Goal: Transaction & Acquisition: Book appointment/travel/reservation

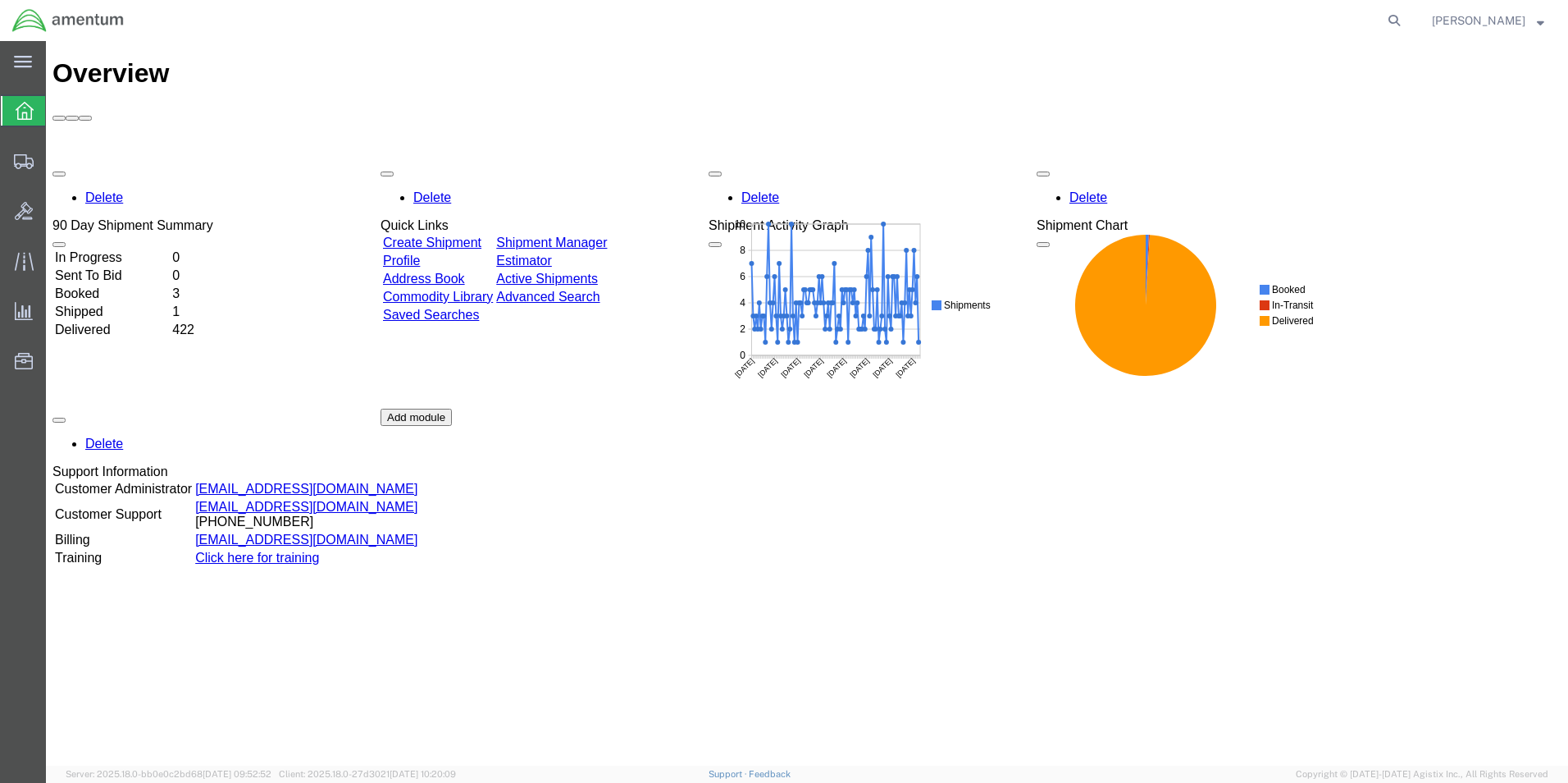
click at [471, 236] on link "Create Shipment" at bounding box center [432, 242] width 98 height 14
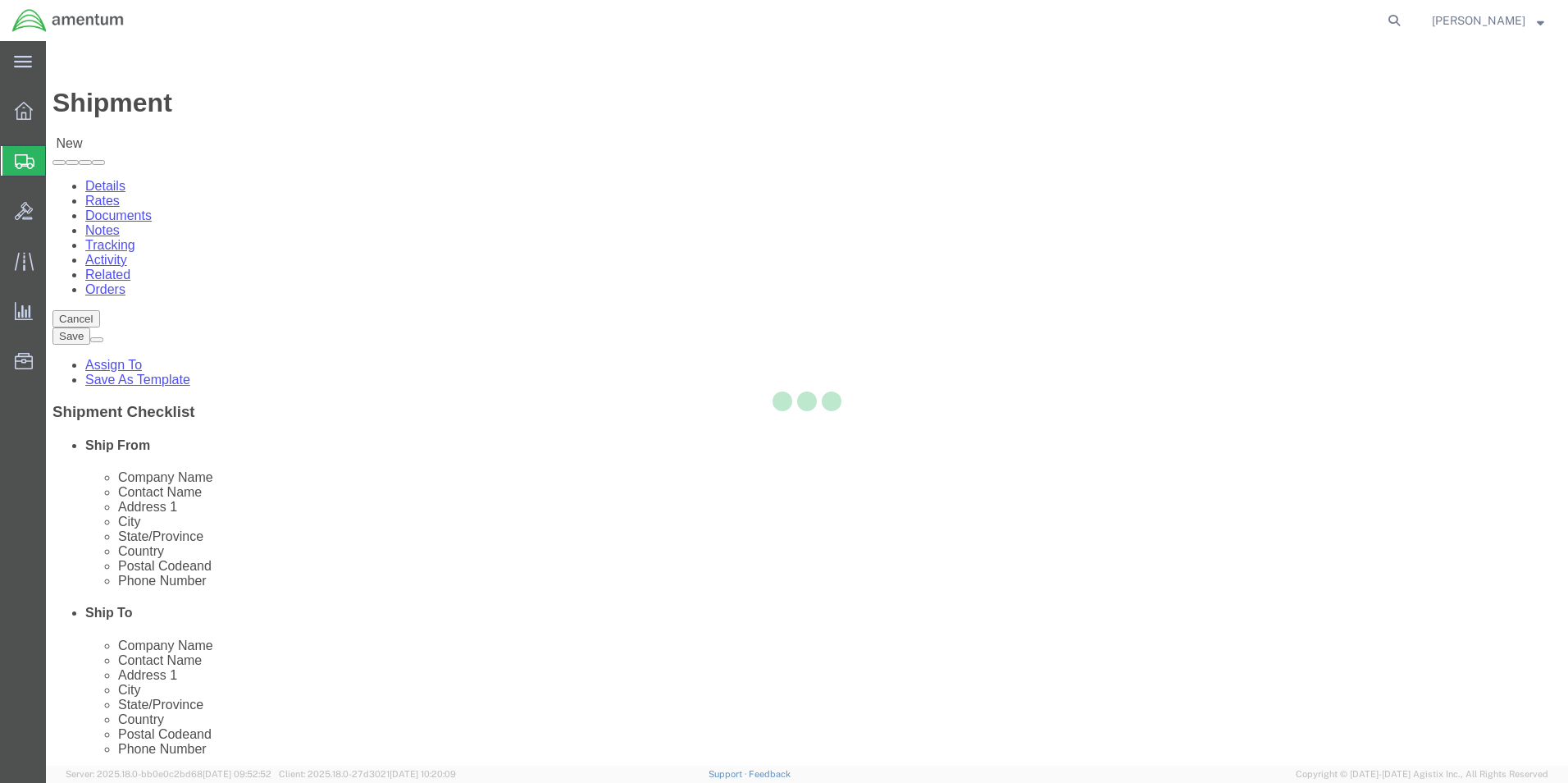
select select
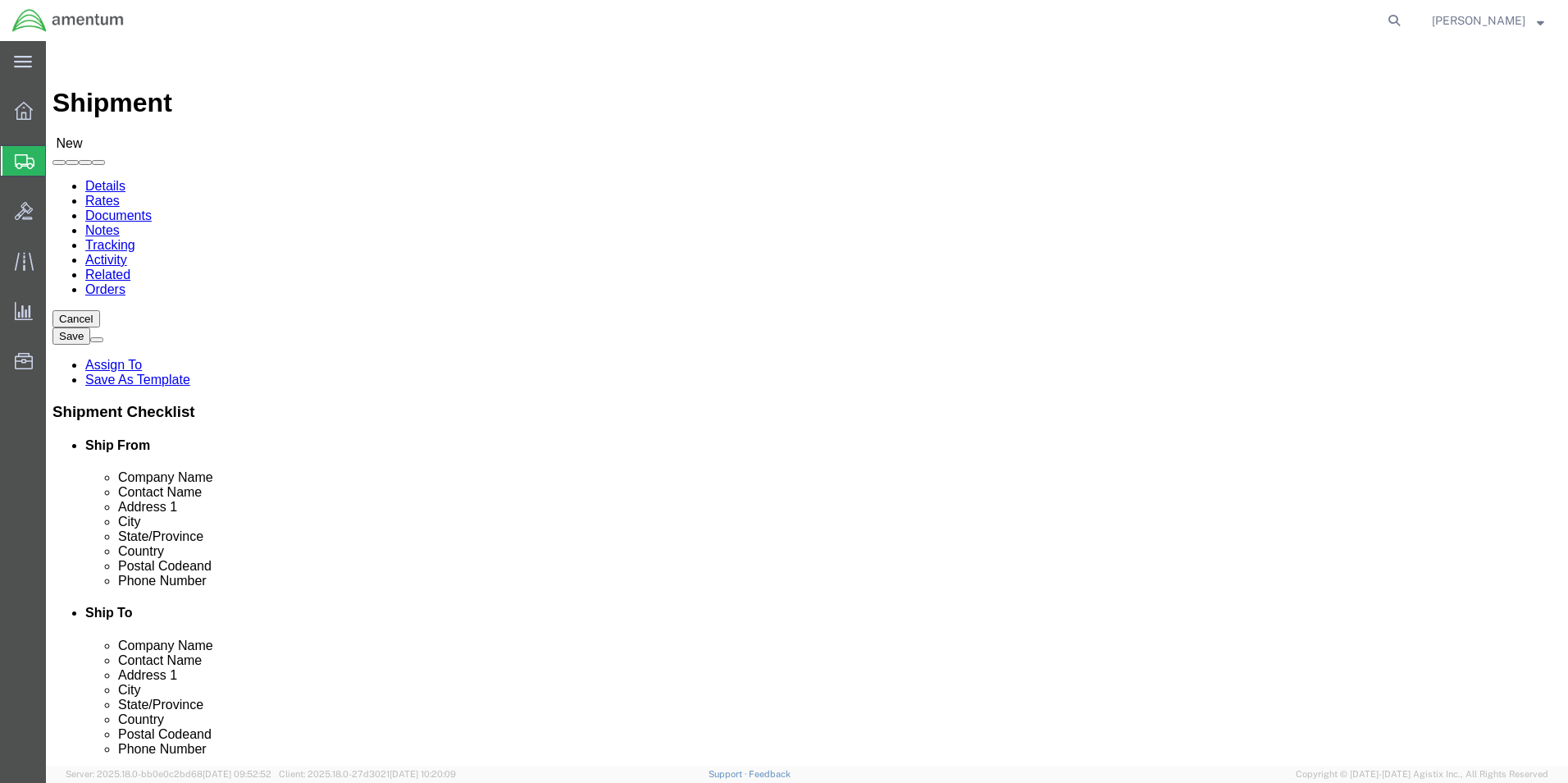
select select "MYPROFILE"
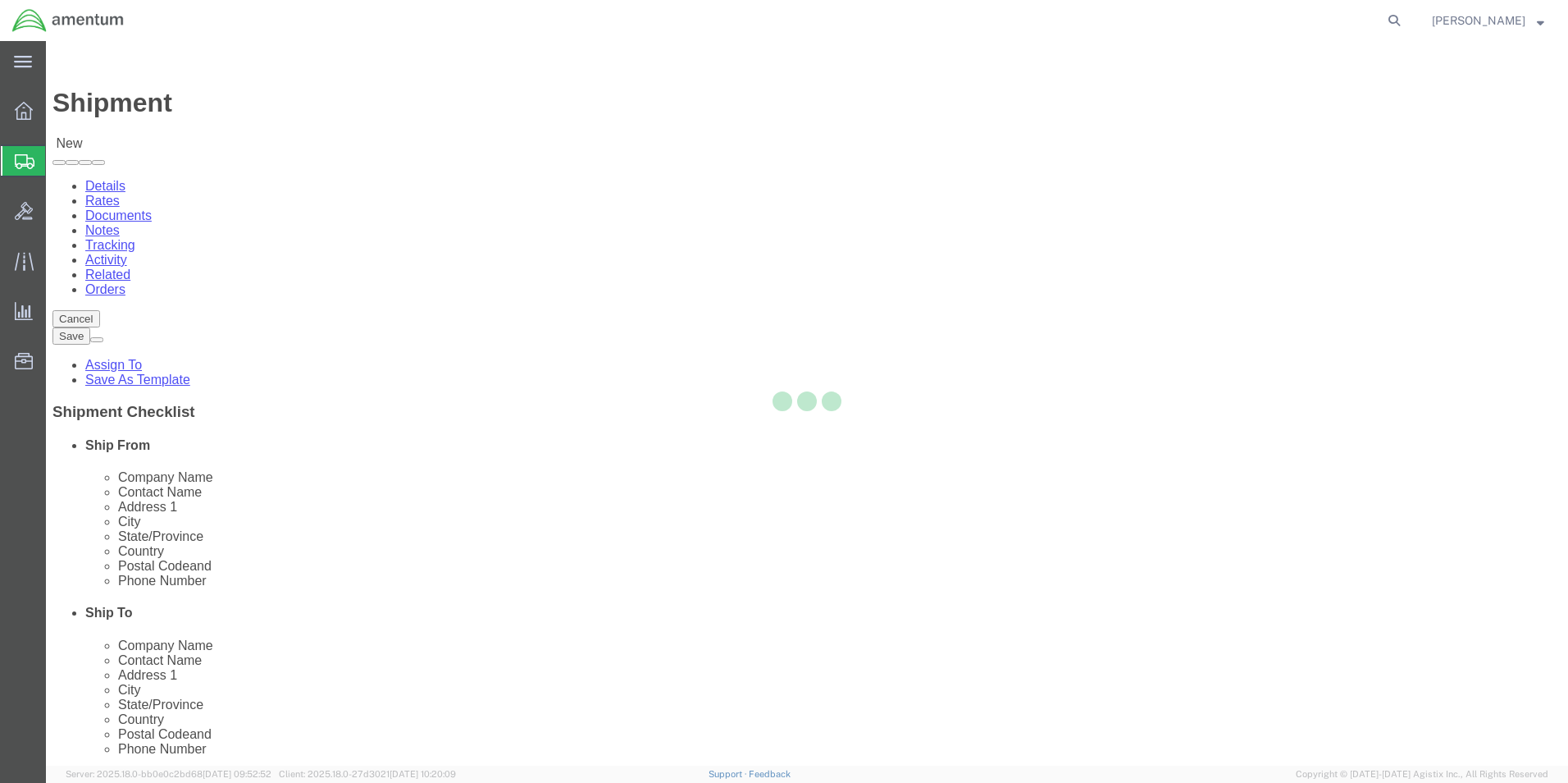
type input "Amentum Services, Inc."
type input "[PERSON_NAME]"
type input "5600 Air Cargo Road"
type input "[US_STATE][GEOGRAPHIC_DATA]"
type input "73159-1109"
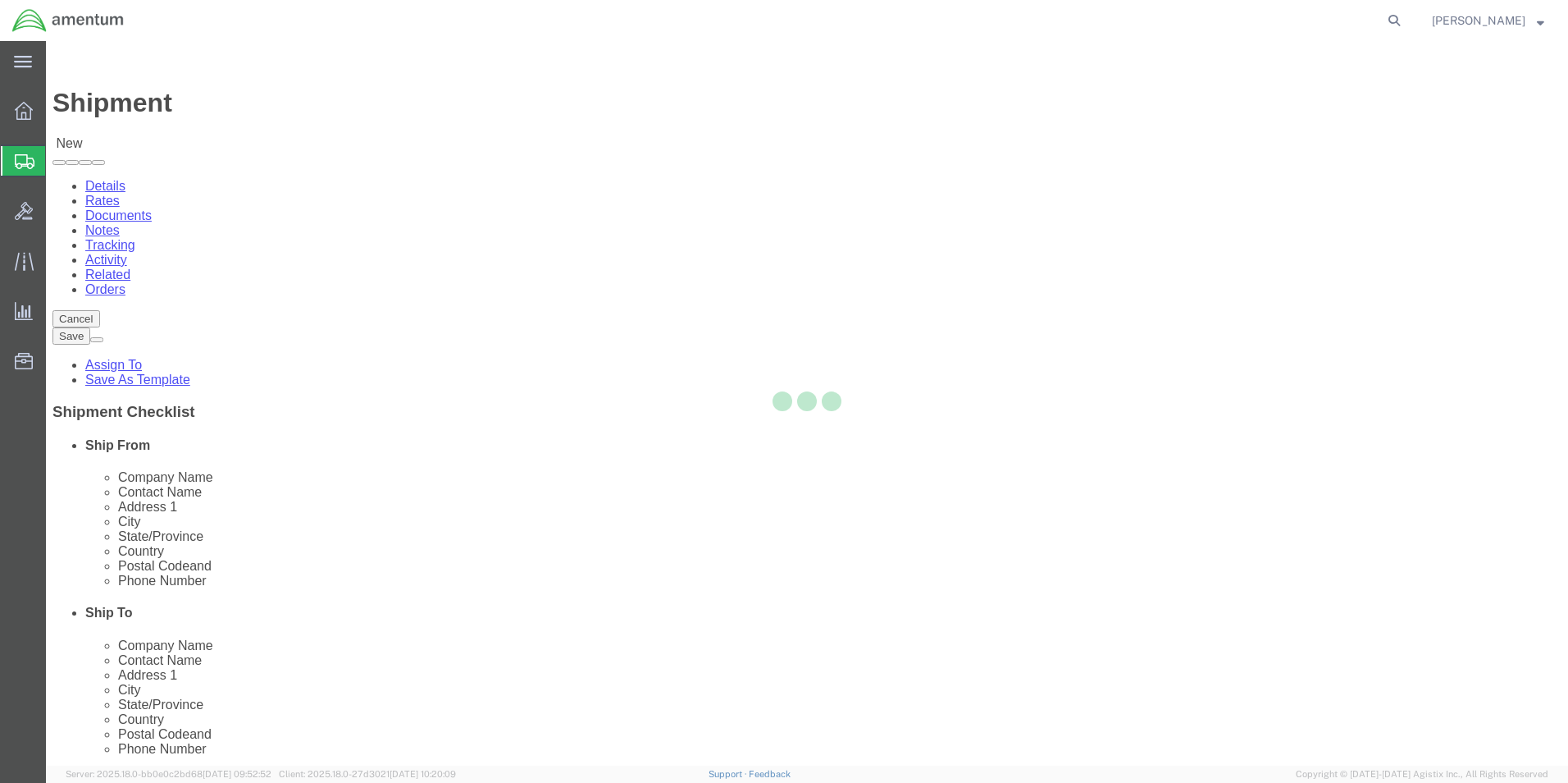
type input "[PHONE_NUMBER]"
type input "[PERSON_NAME][EMAIL_ADDRESS][PERSON_NAME][DOMAIN_NAME]"
checkbox input "true"
select select "OK"
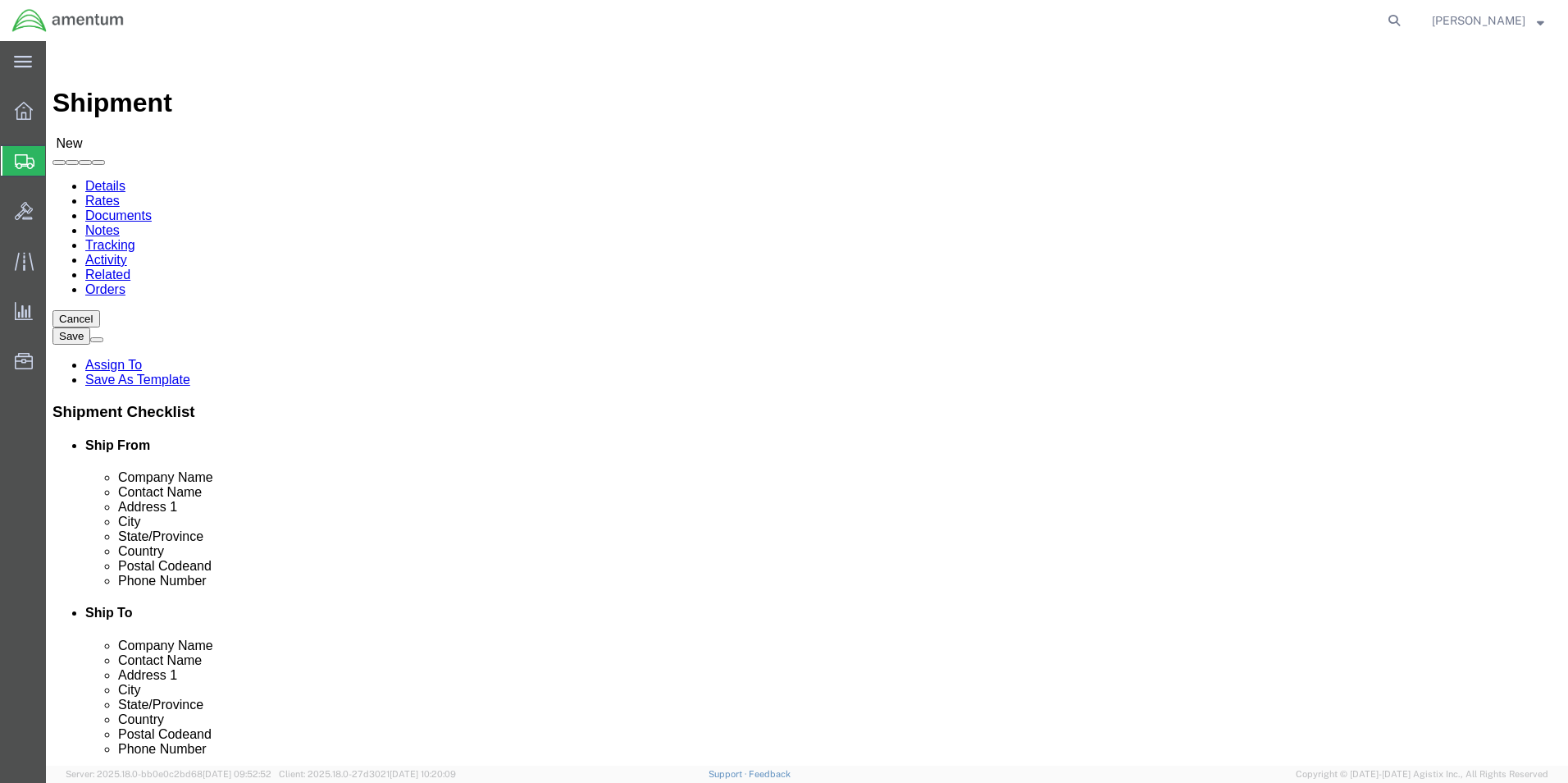
click input "text"
type input "Global"
click p "- Global Aviation Helicopter - ([PERSON_NAME]) [STREET_ADDRESS]"
select select
type input "Global Aviation Helicopter"
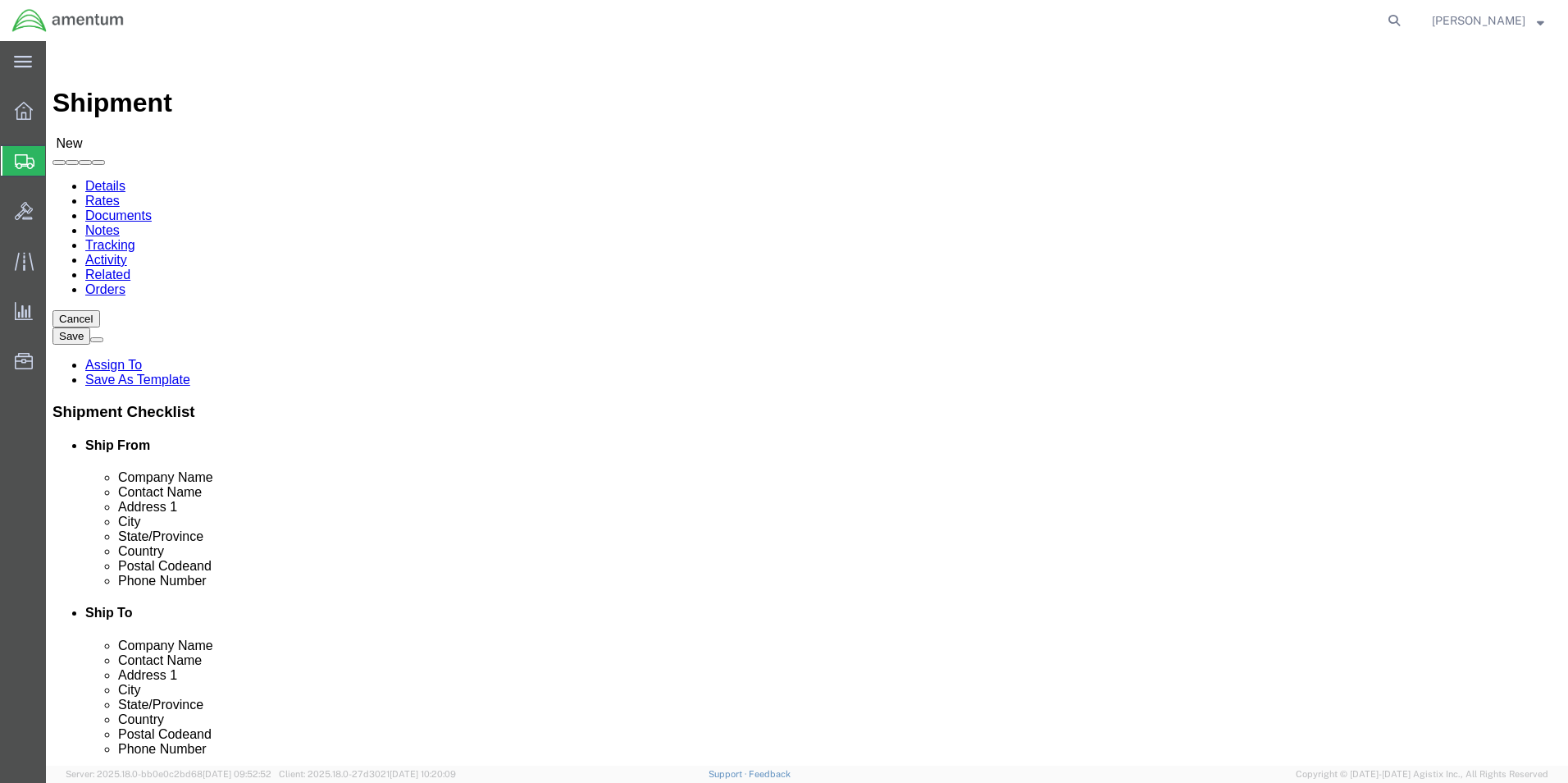
type input "[PERSON_NAME]"
type input "[STREET_ADDRESS]"
type input "Norcross"
type input "30092"
select select "GA"
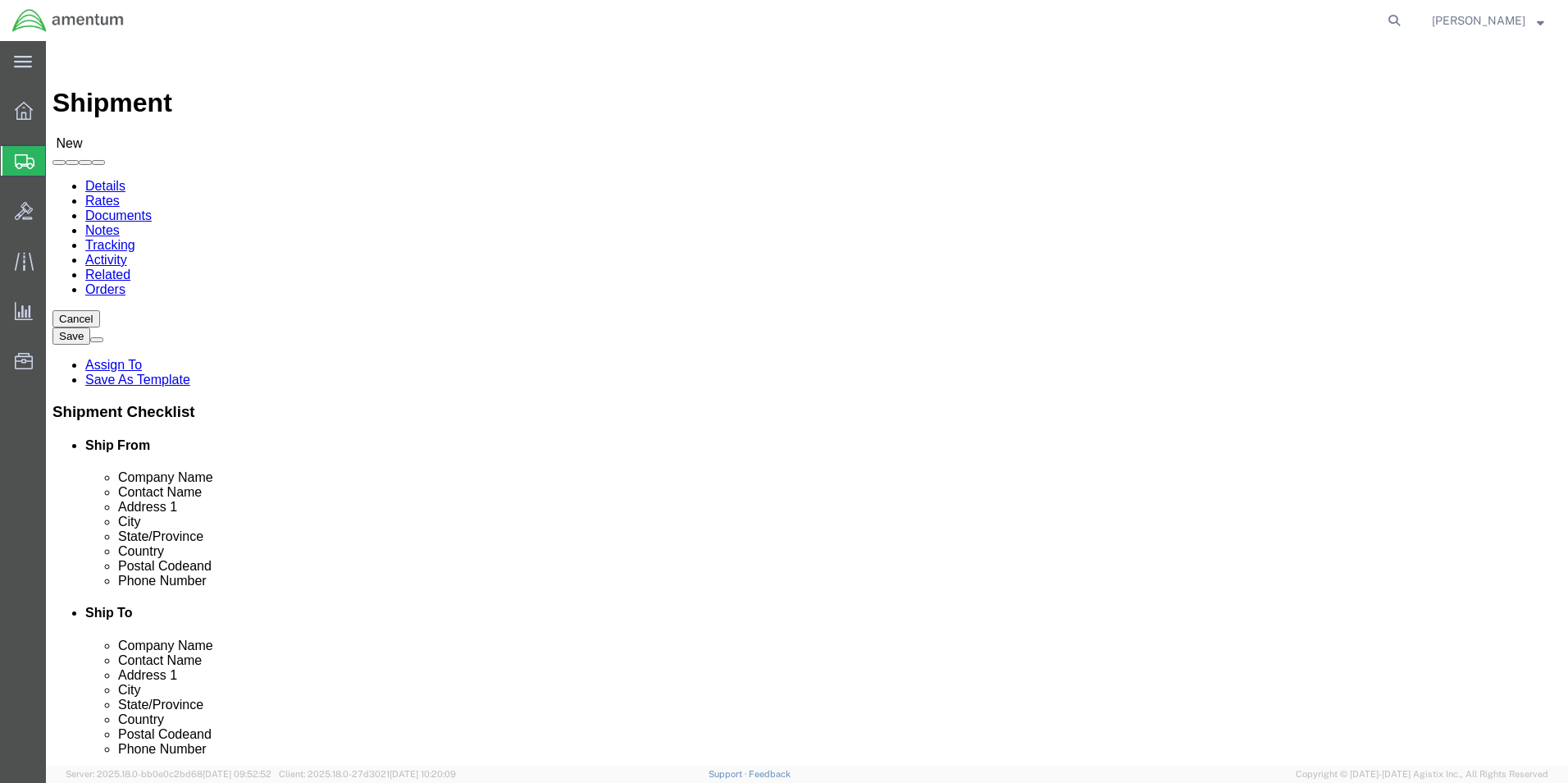
type input "Global Aviation Helicopter"
click input "text"
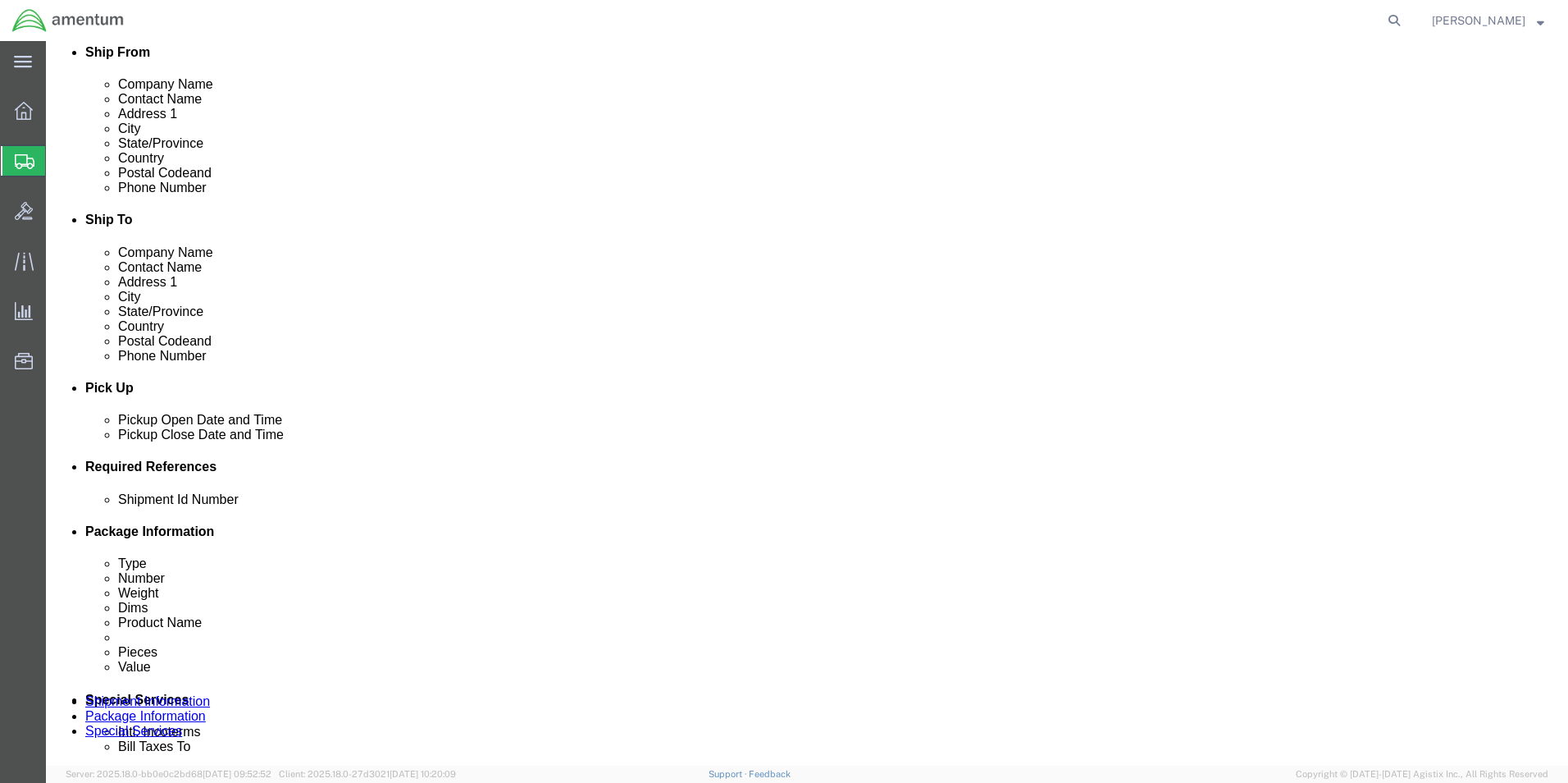
scroll to position [575, 0]
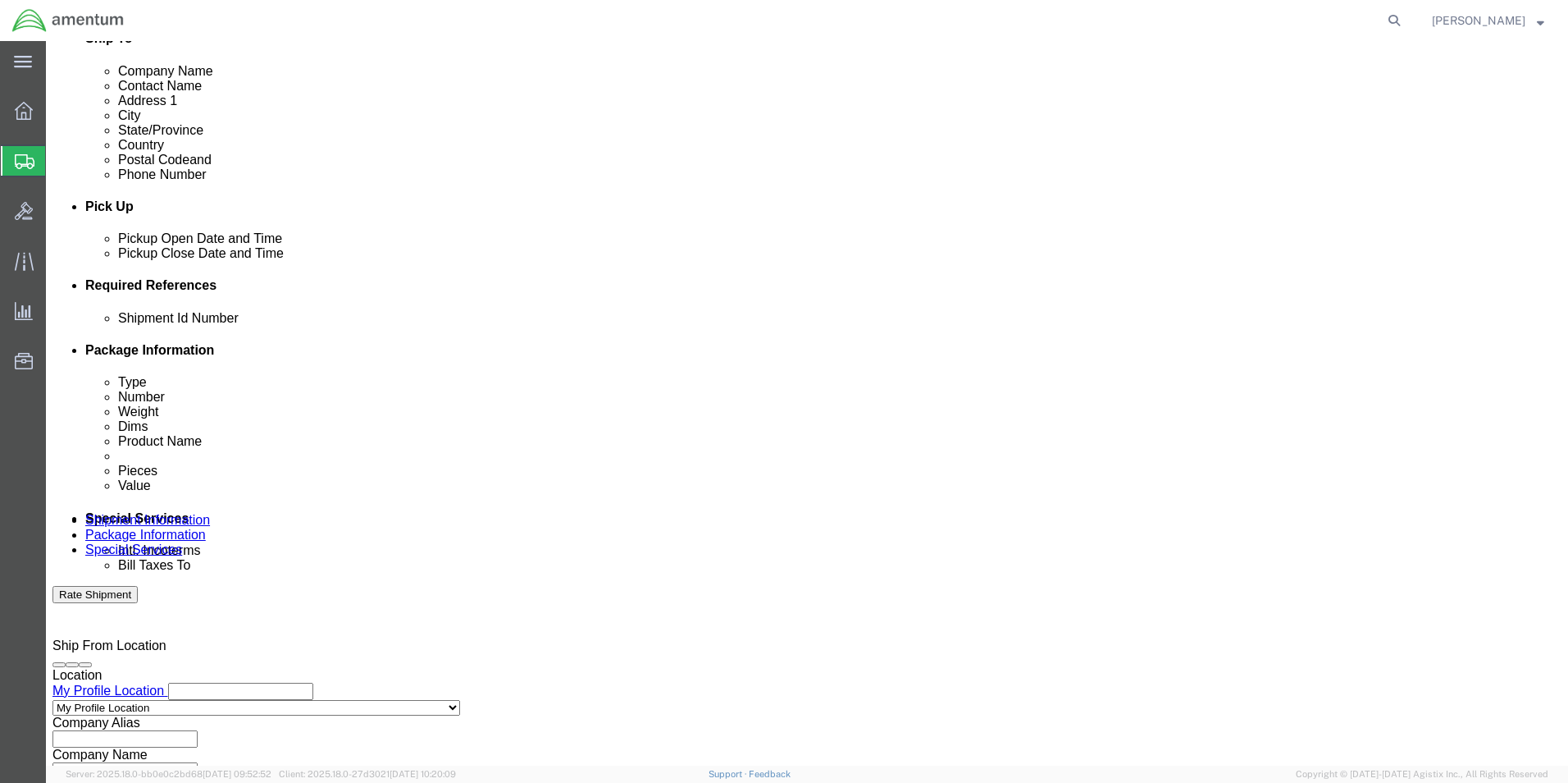
type input "[PHONE_NUMBER]"
click button "Add reference"
click select "Select Account Type Activity ID Airline Appointment Number ASN Batch Request # …"
select select "CUSTREF"
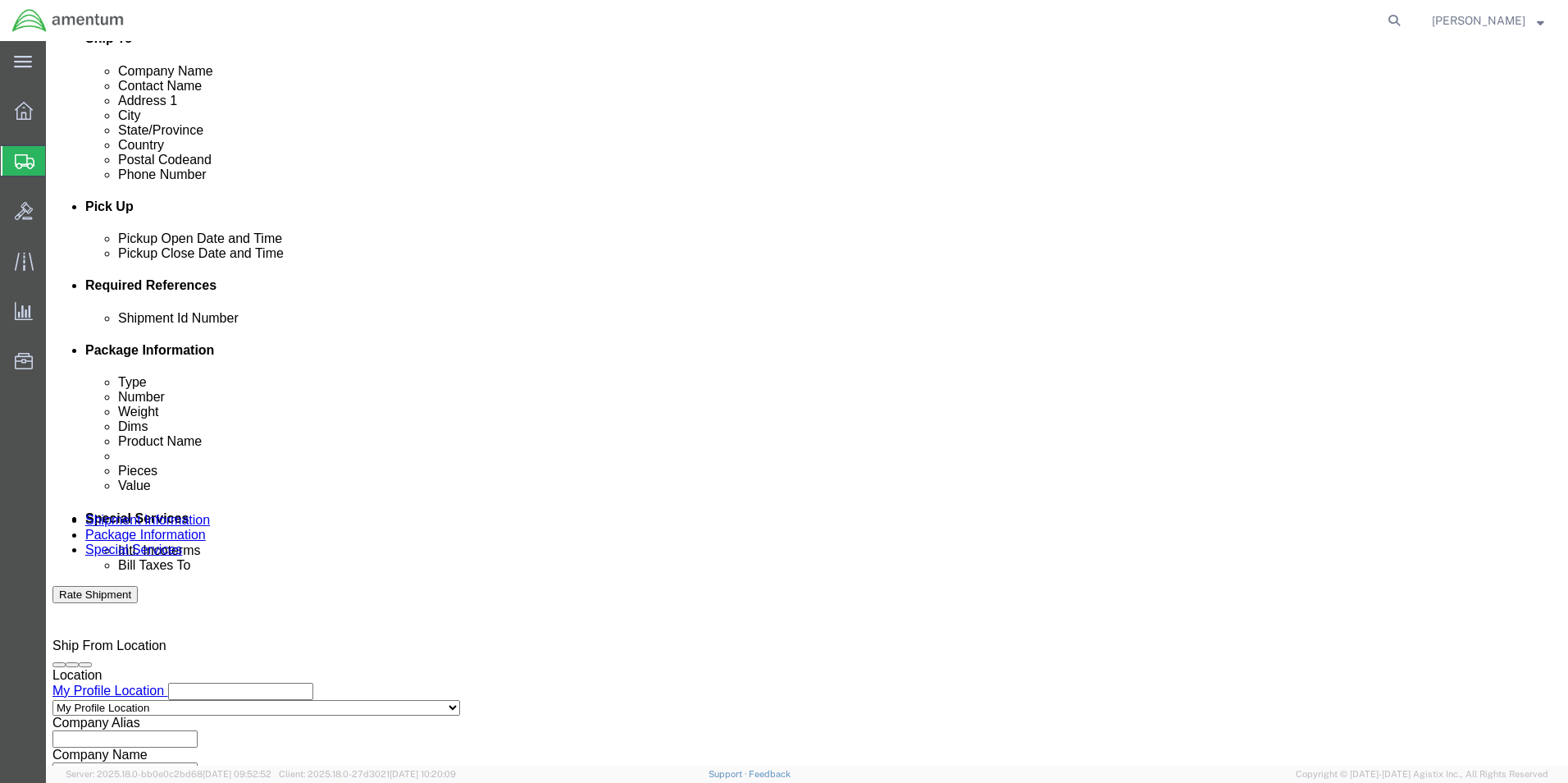
click select "Select Account Type Activity ID Airline Appointment Number ASN Batch Request # …"
select select "DEPT"
click select "Select Account Type Activity ID Airline Appointment Number ASN Batch Request # …"
click input "text"
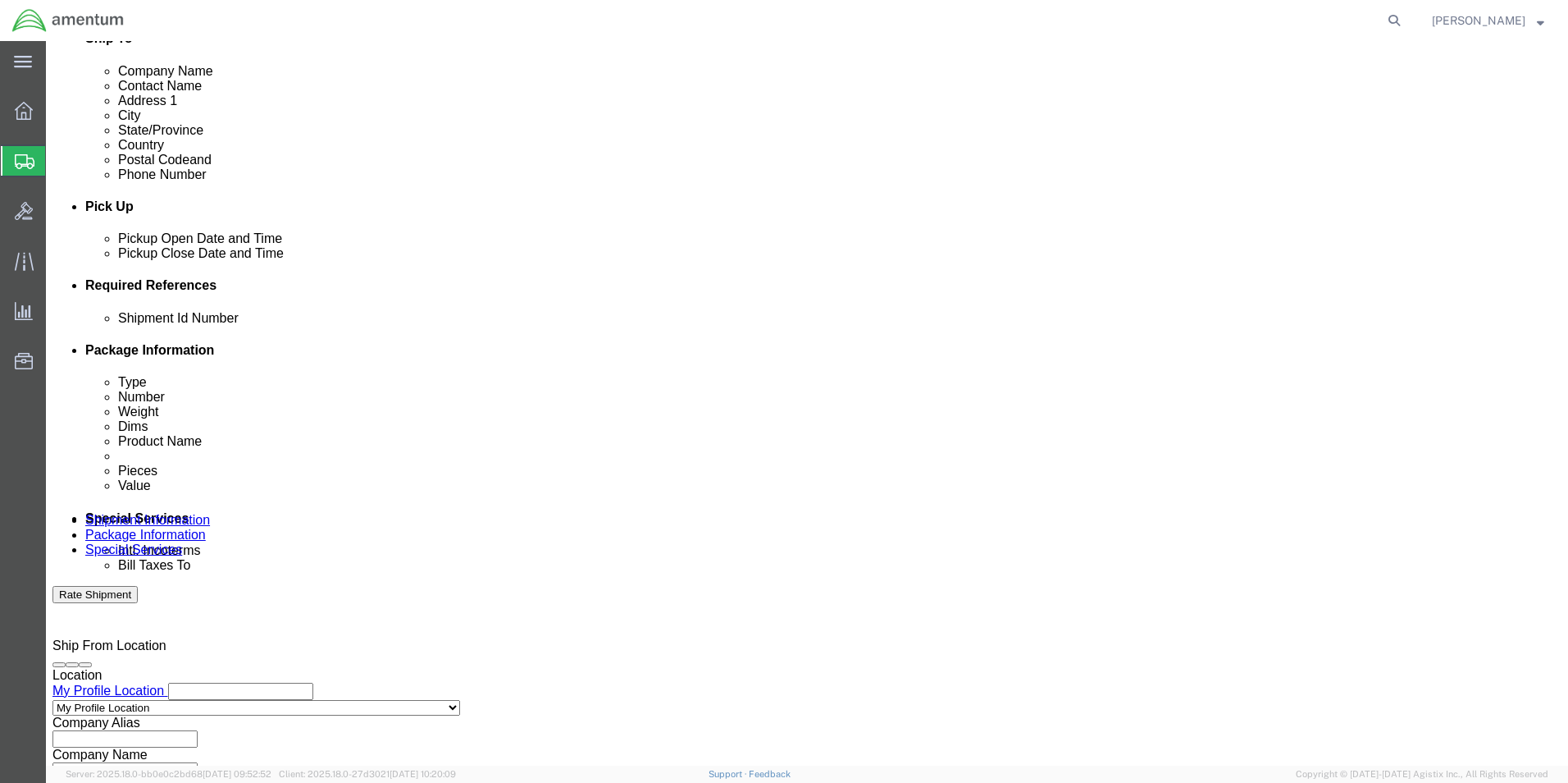
type input "PO CBP0043866"
click input "text"
type input "SN AT0380704"
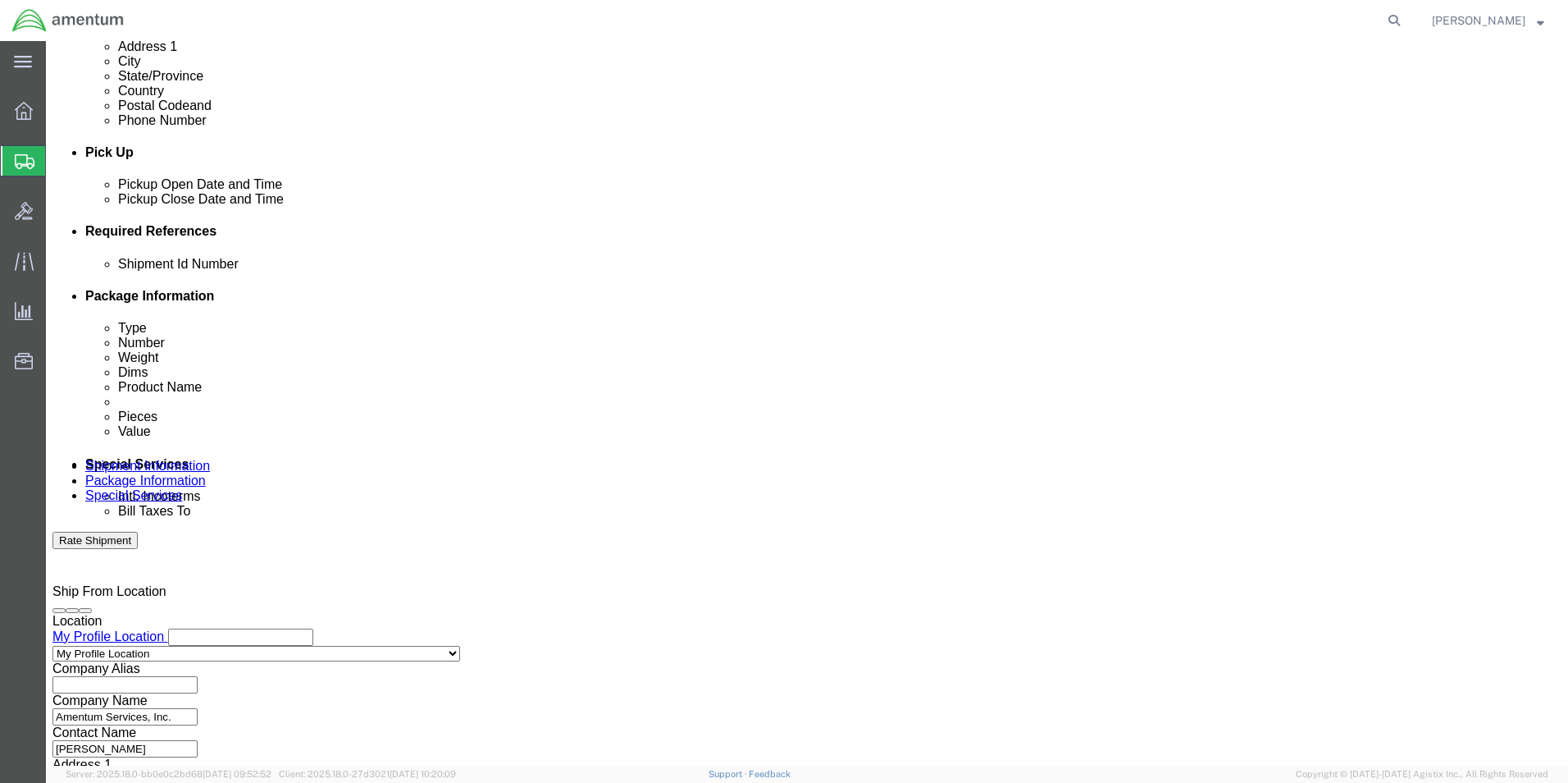
scroll to position [685, 0]
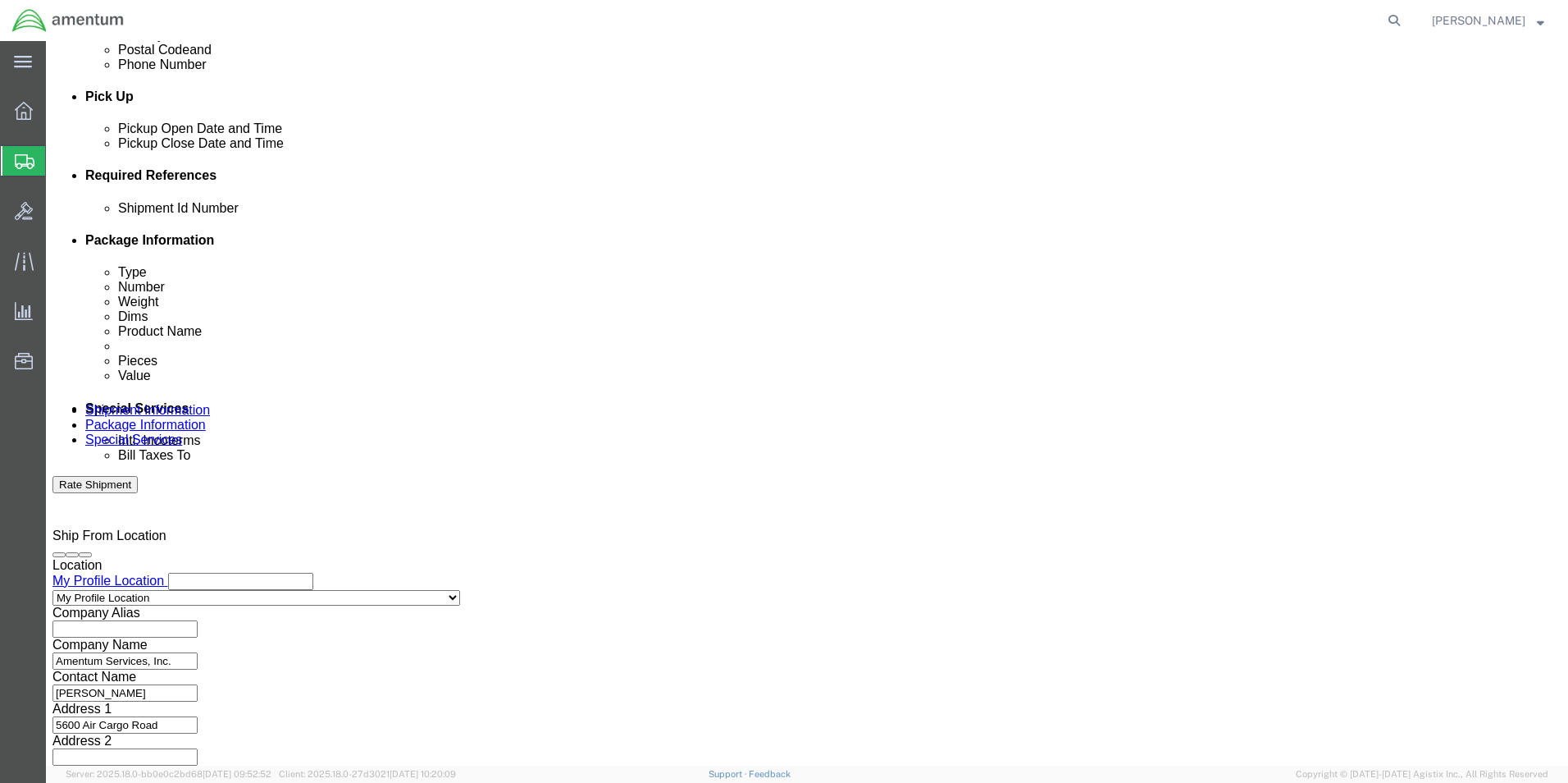
type input "CBP"
click button "Continue"
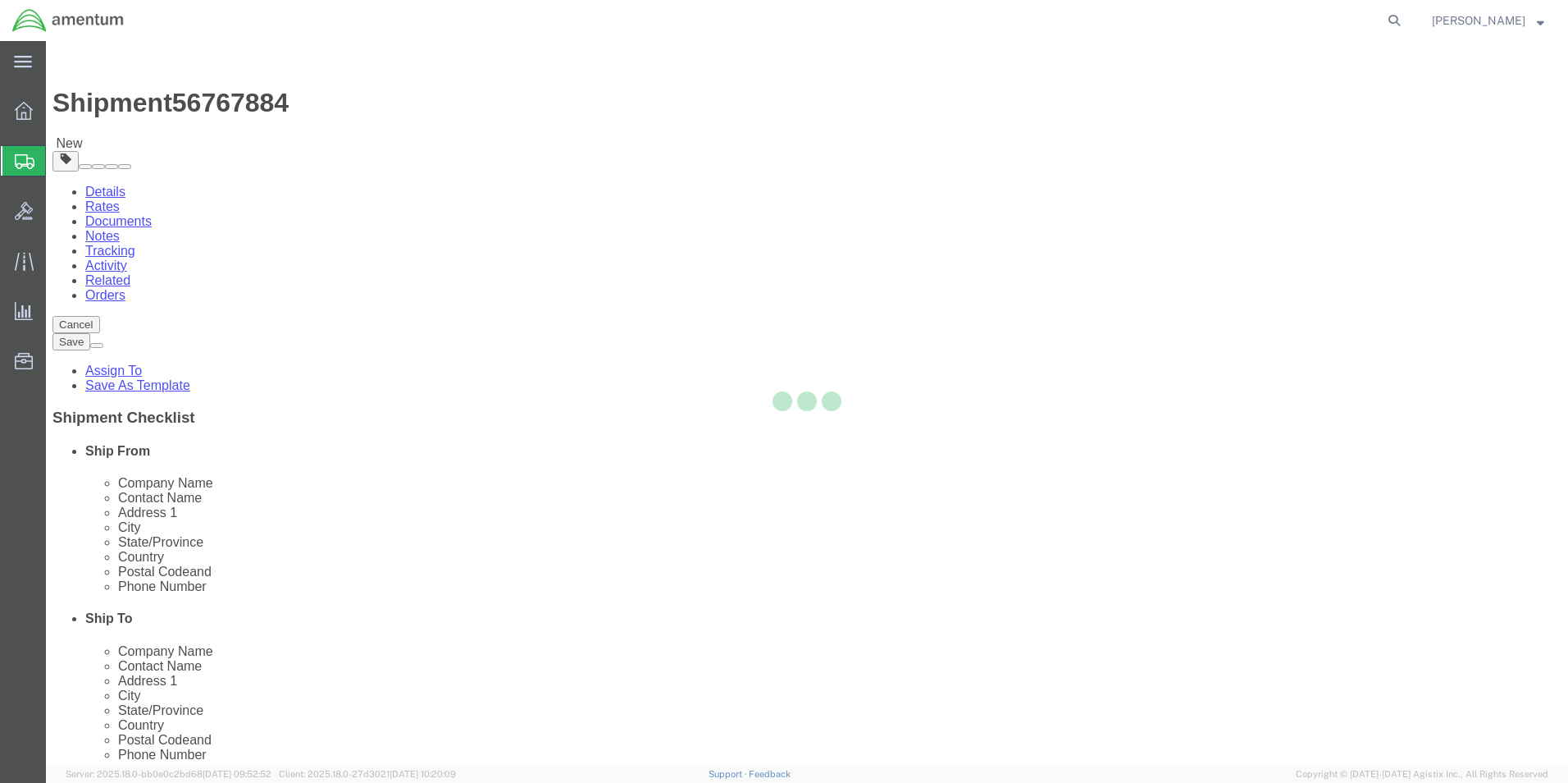
select select "CBOX"
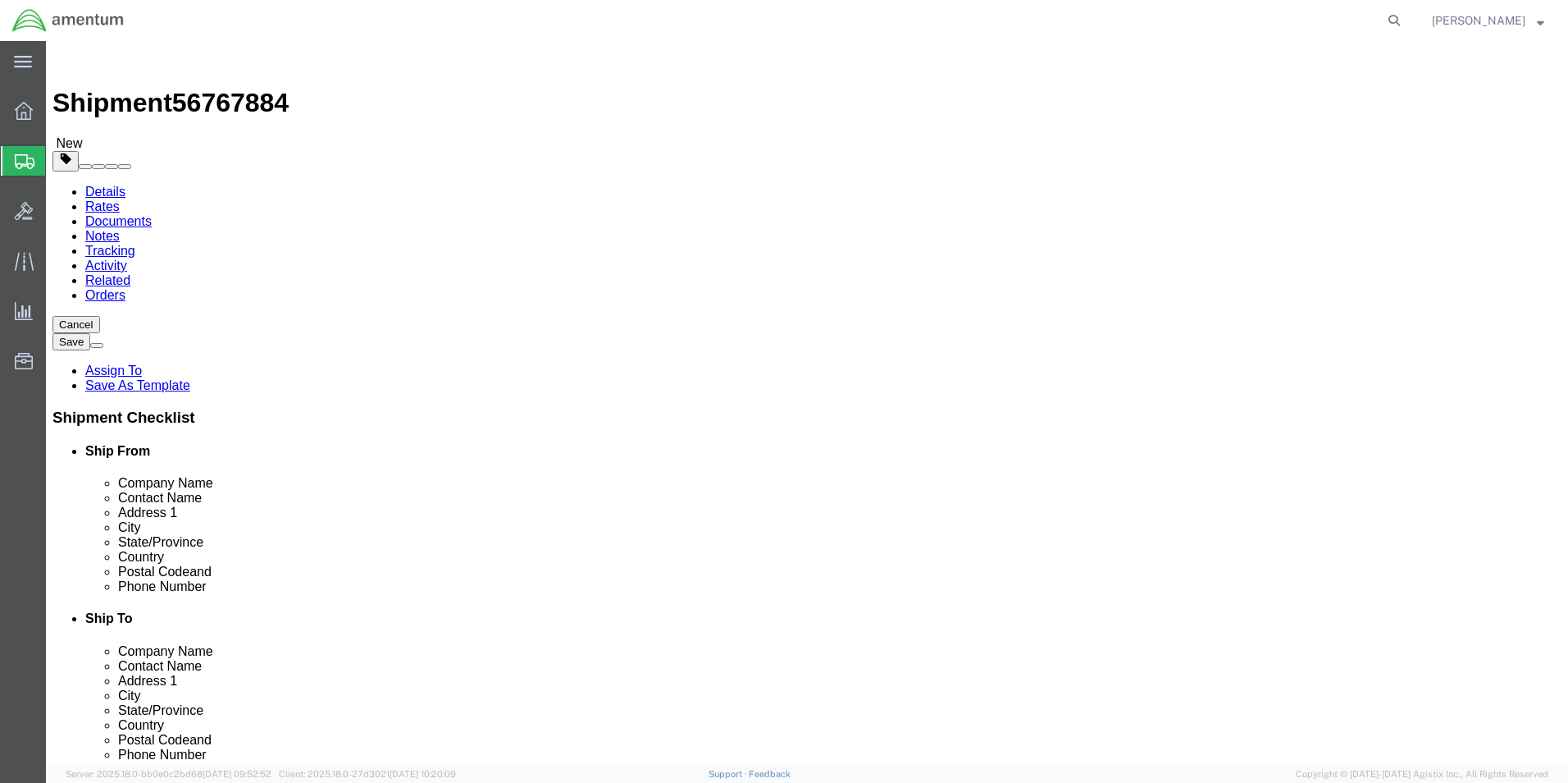
click input "text"
type input "12"
type input "9"
type input "7"
type input "1.00"
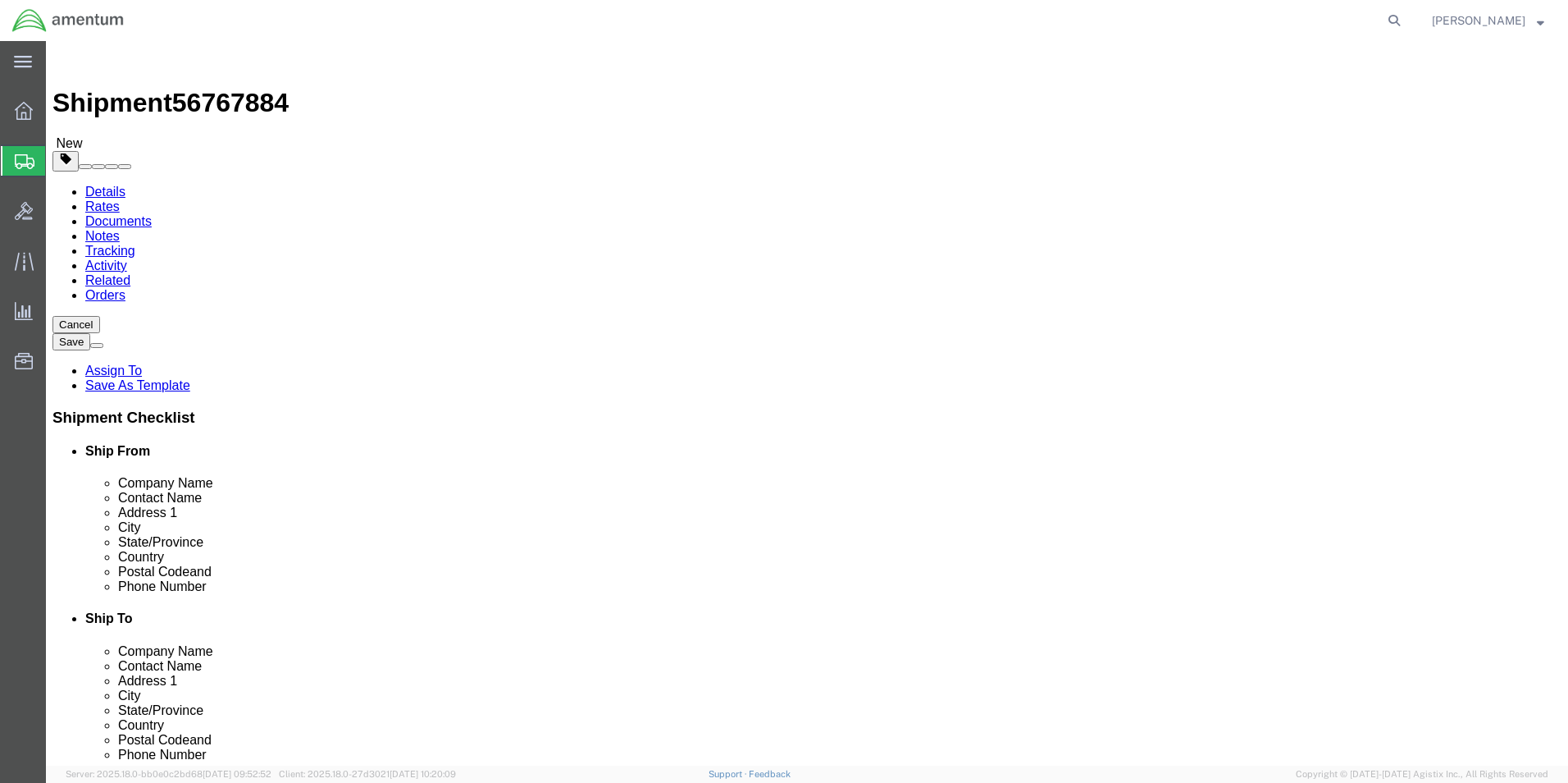
click link "Add Content"
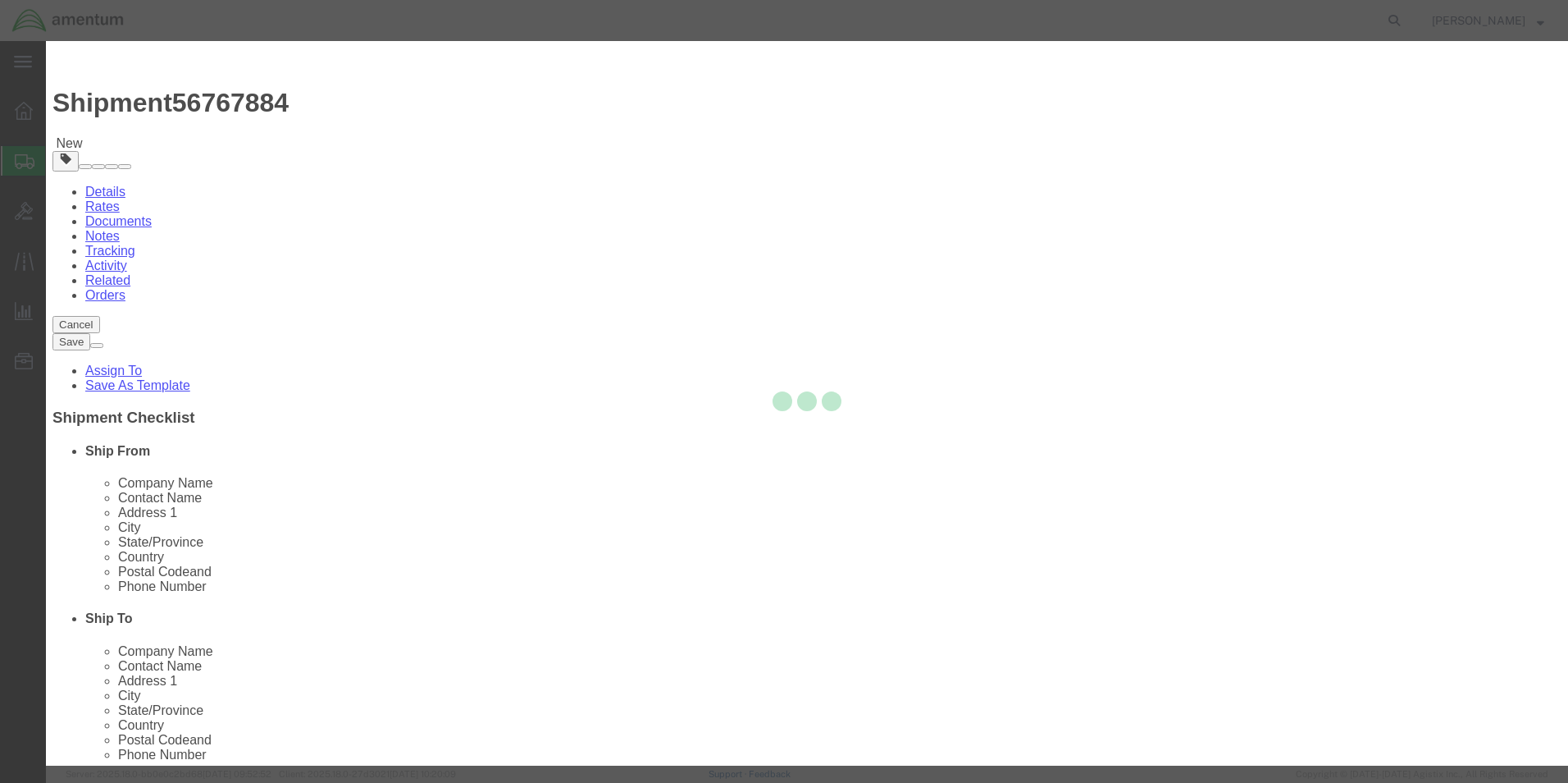
click input "text"
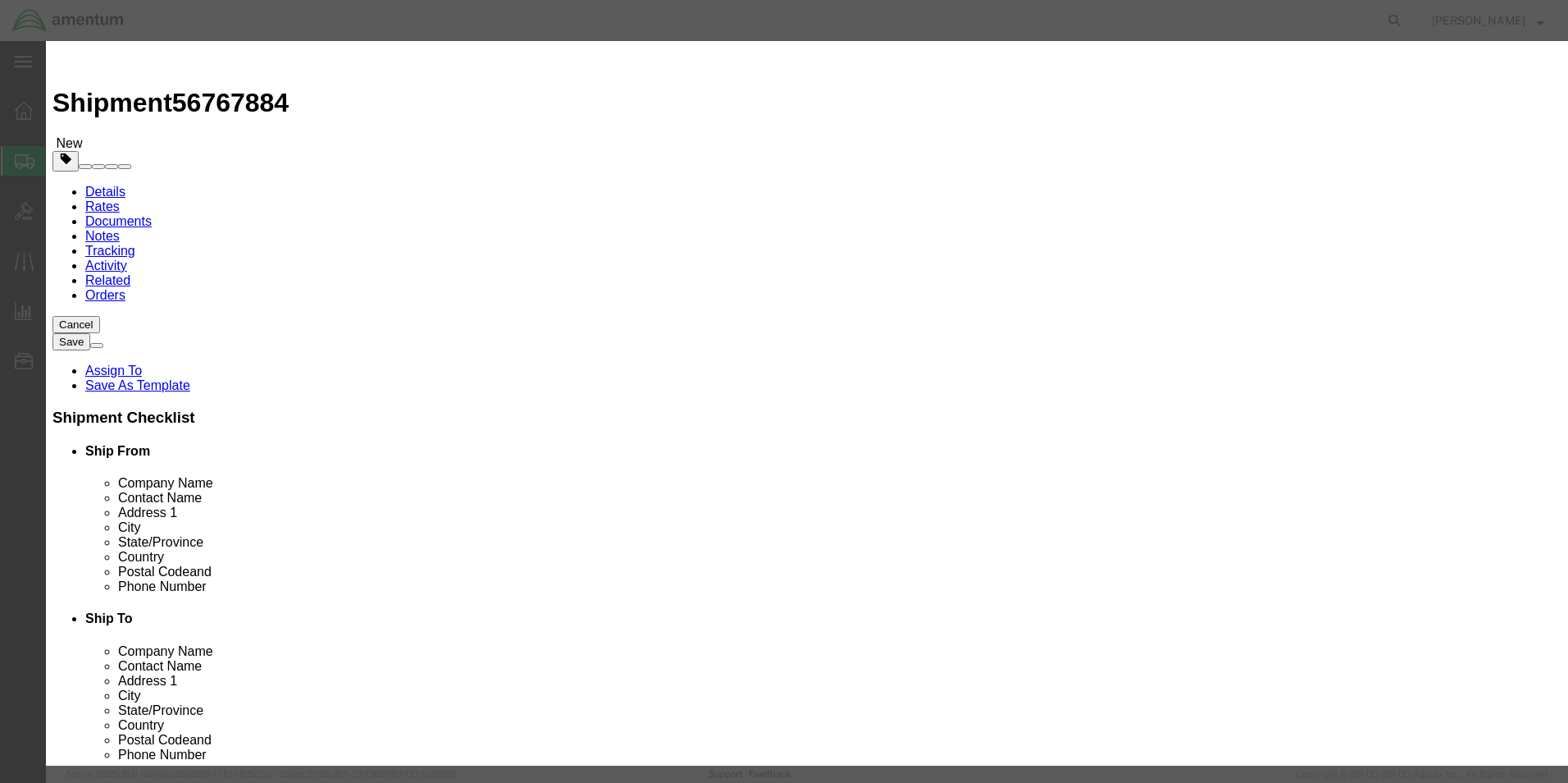
type input "AS350 COMPASS"
type input "1.00"
type input "3000.00"
click button "Save & Close"
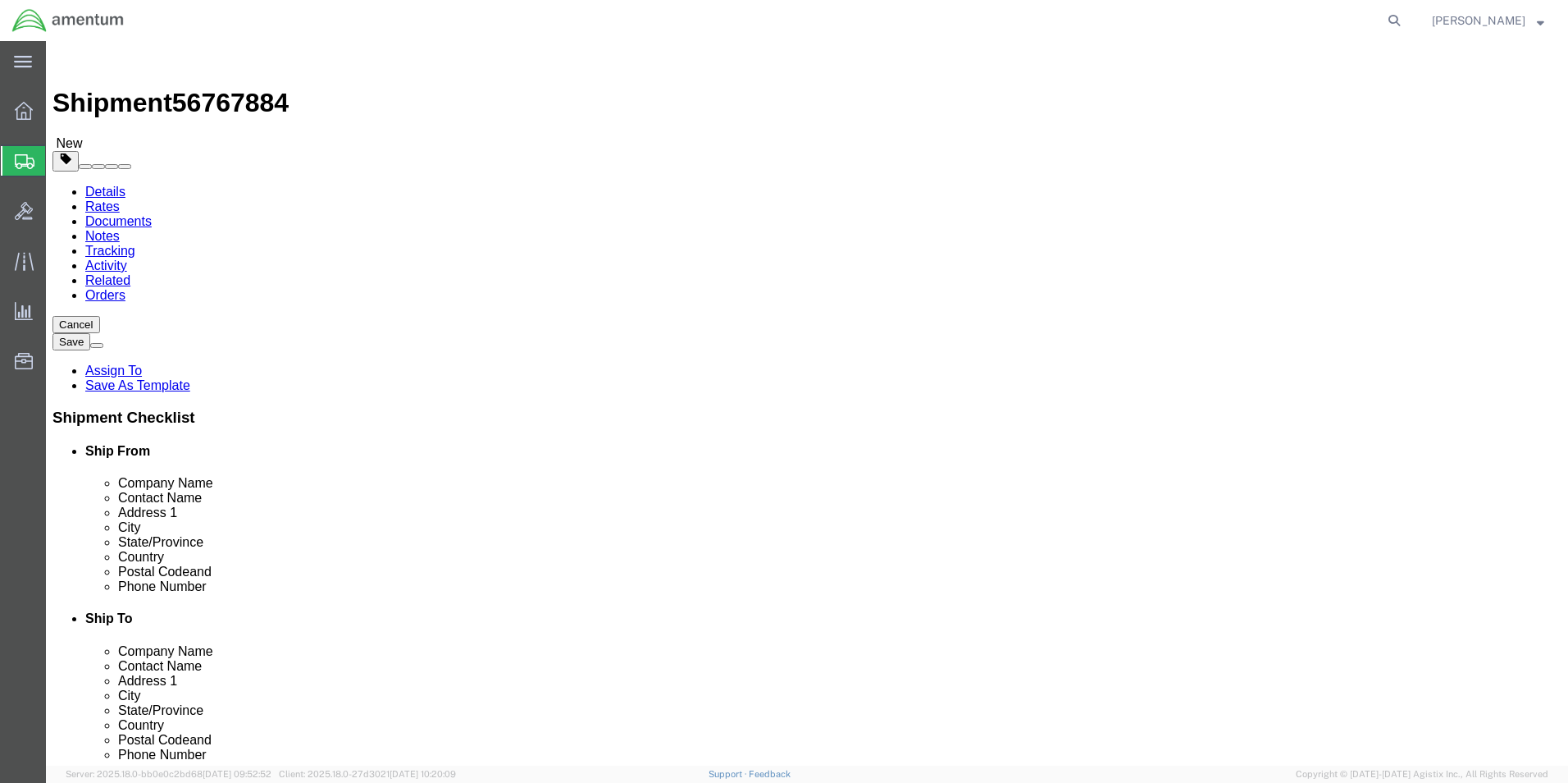
click button "Rate Shipment"
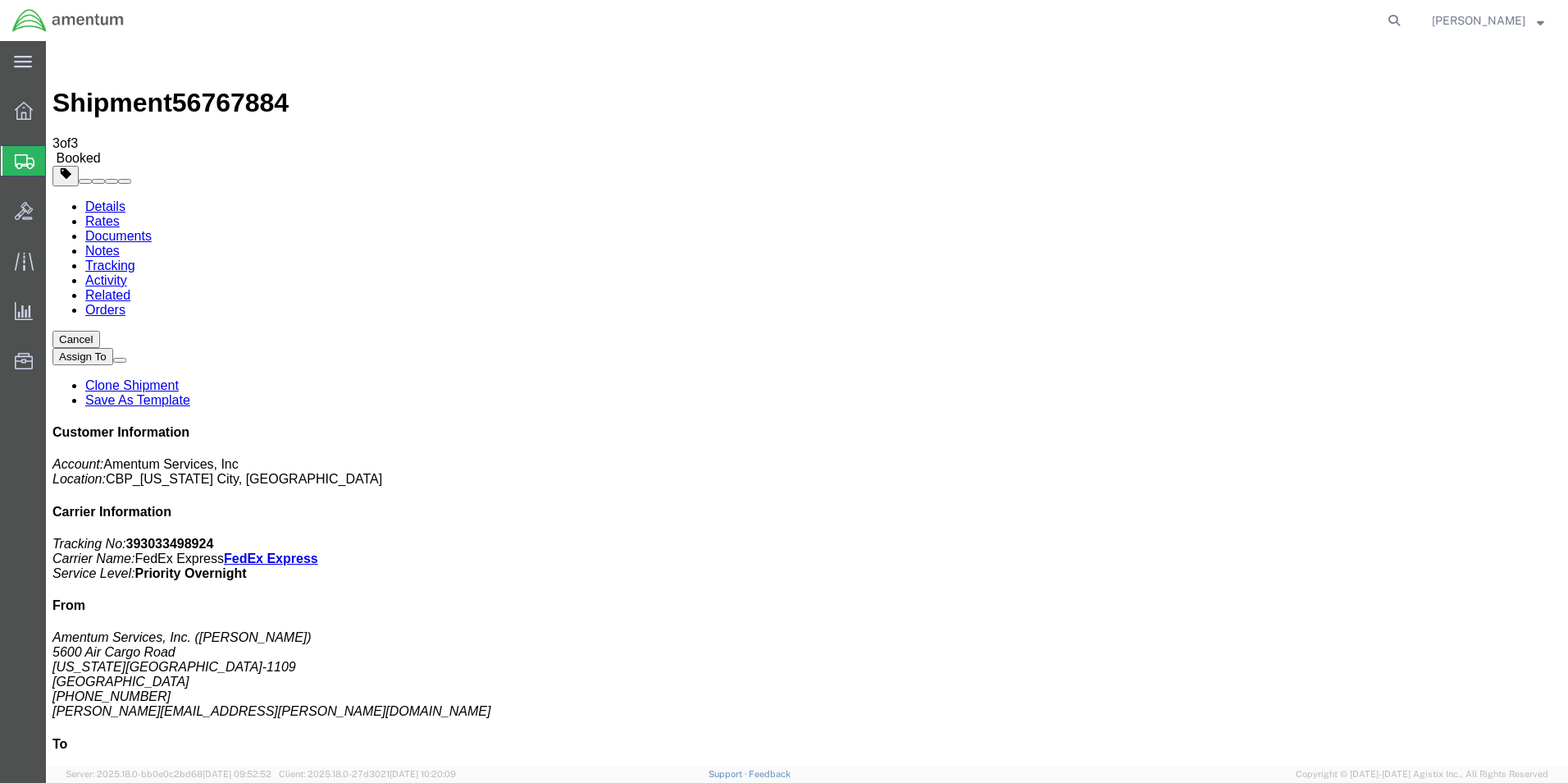
drag, startPoint x: 679, startPoint y: 293, endPoint x: 685, endPoint y: 262, distance: 31.6
